Goal: Task Accomplishment & Management: Use online tool/utility

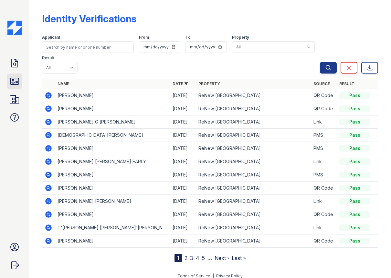
click at [12, 76] on link "ID Verifications" at bounding box center [14, 81] width 15 height 15
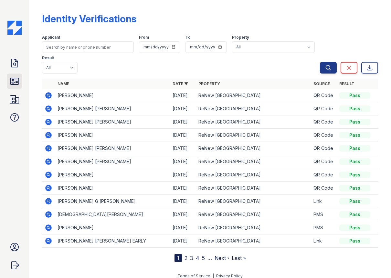
click at [15, 81] on icon at bounding box center [14, 81] width 10 height 10
click at [48, 121] on icon at bounding box center [48, 122] width 2 height 2
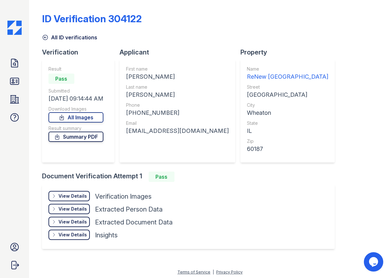
click at [69, 137] on link "Summary PDF" at bounding box center [75, 137] width 55 height 10
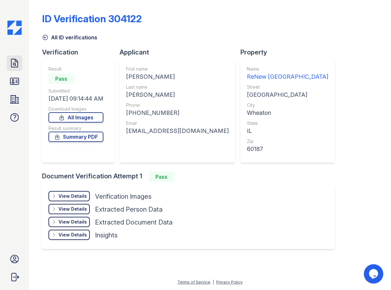
click at [10, 65] on icon at bounding box center [14, 63] width 10 height 10
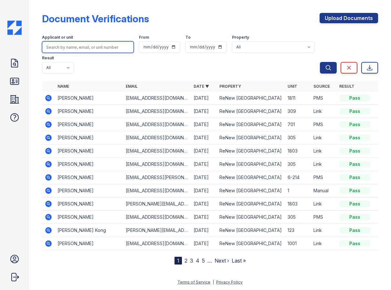
click at [113, 48] on input "search" at bounding box center [88, 47] width 92 height 12
type input "yousef"
click at [320, 62] on button "Search" at bounding box center [328, 68] width 17 height 12
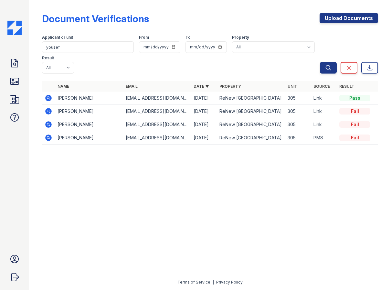
click at [48, 111] on icon at bounding box center [48, 111] width 2 height 2
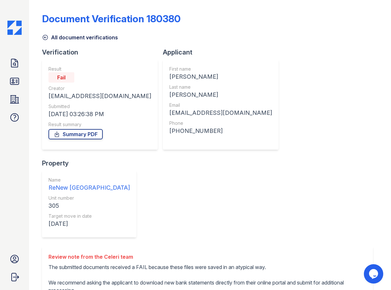
click at [45, 39] on icon at bounding box center [45, 37] width 6 height 6
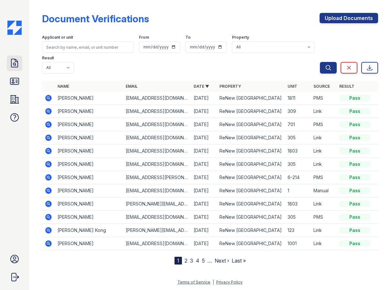
click at [17, 62] on icon at bounding box center [14, 63] width 6 height 8
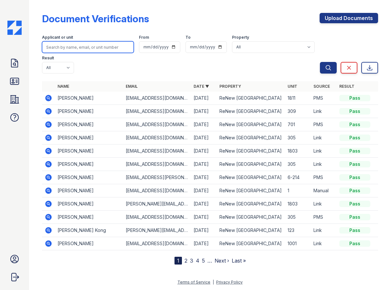
click at [77, 46] on input "search" at bounding box center [88, 47] width 92 height 12
type input "yousef"
click at [320, 62] on button "Search" at bounding box center [328, 68] width 17 height 12
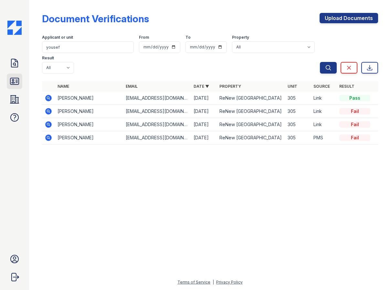
click at [15, 81] on icon at bounding box center [14, 81] width 10 height 10
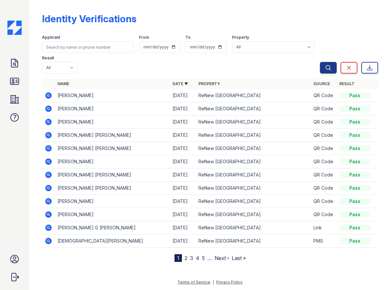
click at [49, 97] on icon at bounding box center [49, 96] width 8 height 8
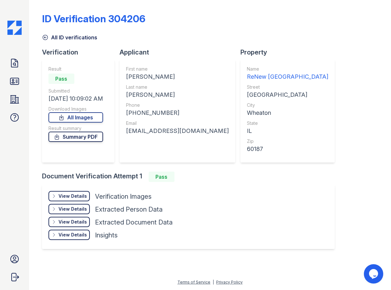
click at [86, 138] on link "Summary PDF" at bounding box center [75, 137] width 55 height 10
